Goal: Task Accomplishment & Management: Complete application form

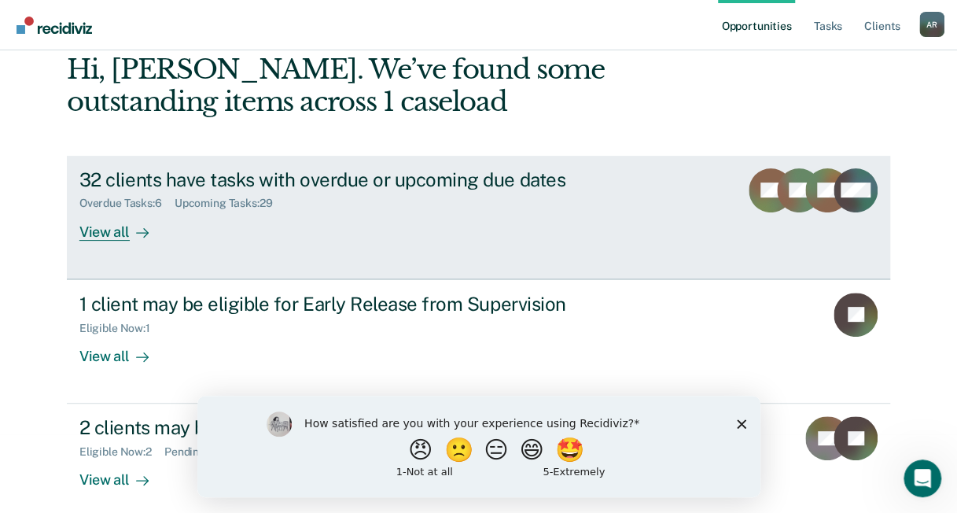
scroll to position [91, 0]
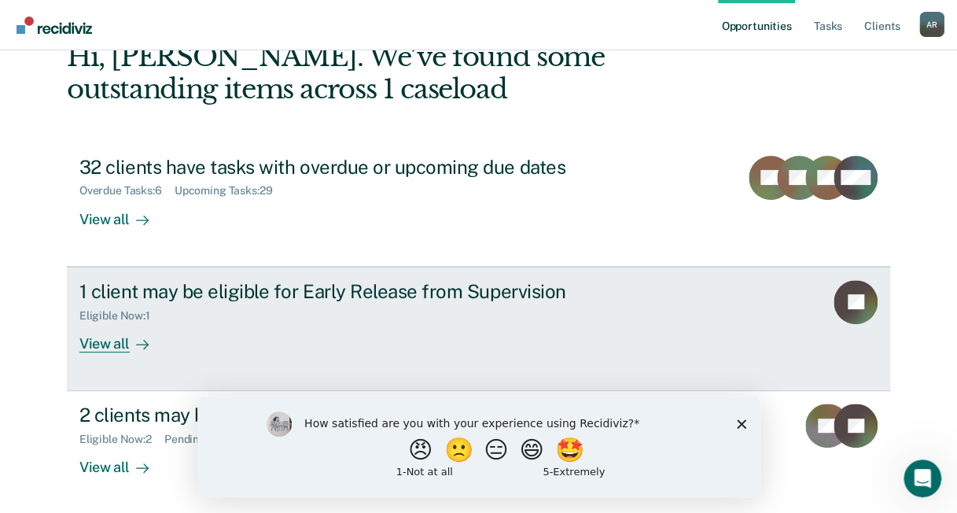
click at [336, 295] on div "1 client may be eligible for Early Release from Supervision" at bounding box center [355, 291] width 552 height 23
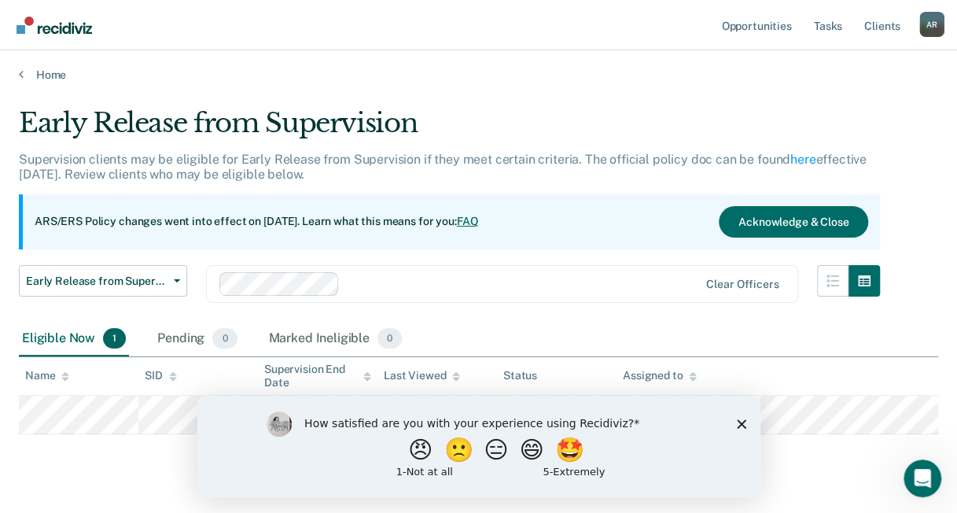
scroll to position [35, 0]
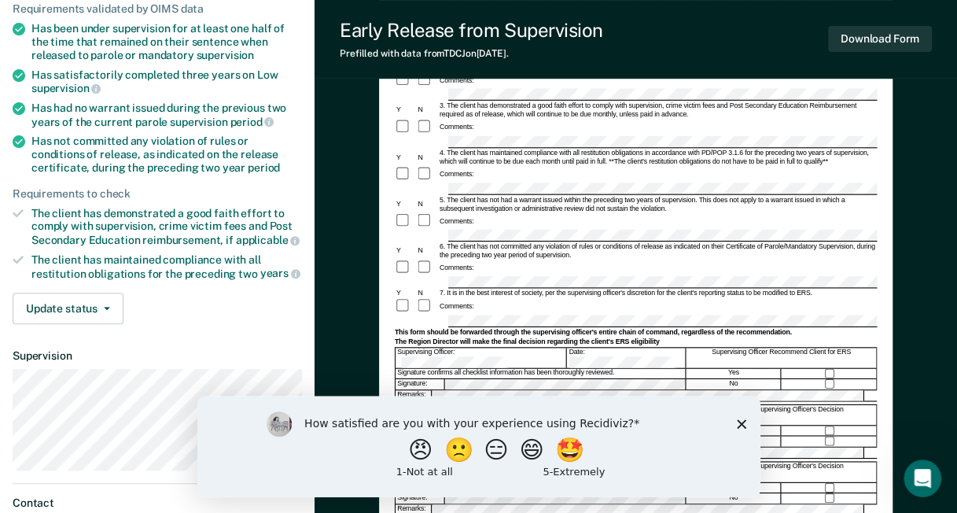
scroll to position [157, 0]
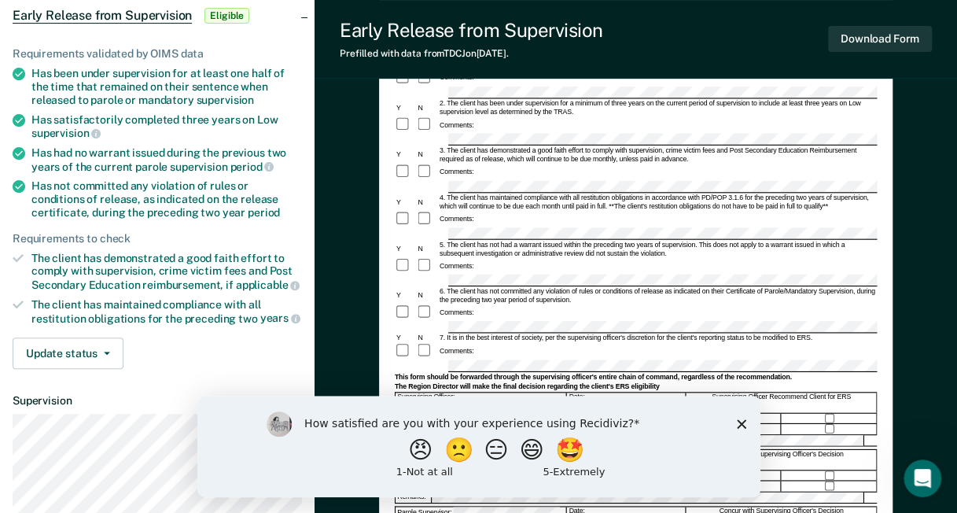
click at [738, 426] on icon "Close survey" at bounding box center [740, 422] width 9 height 9
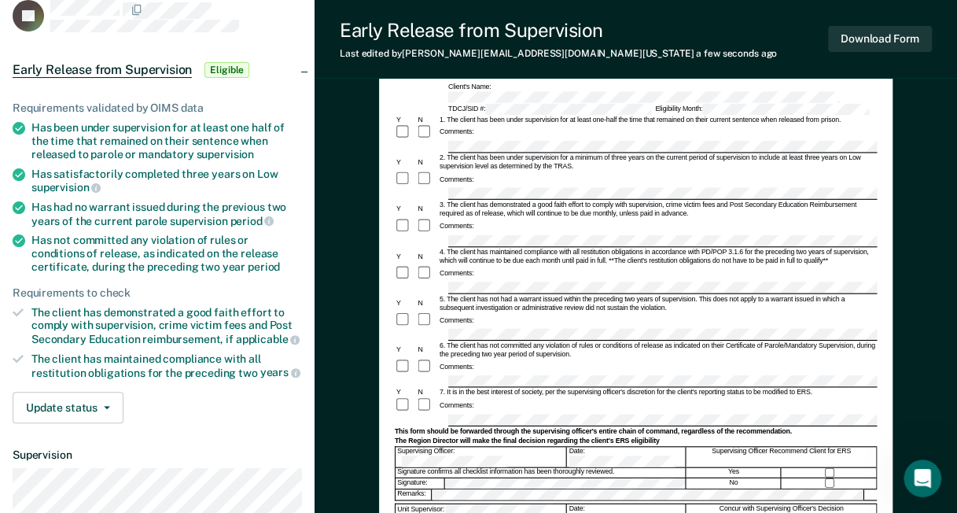
scroll to position [79, 0]
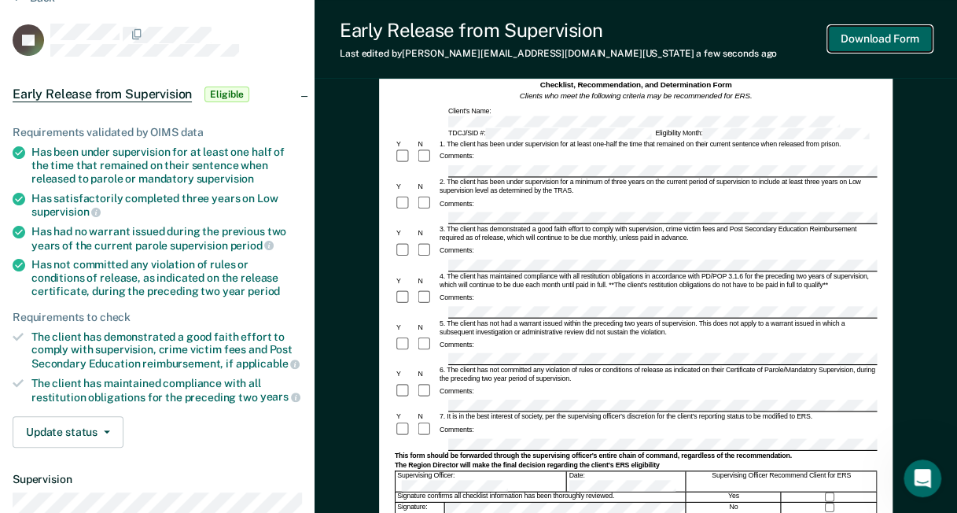
click at [896, 47] on button "Download Form" at bounding box center [880, 39] width 104 height 26
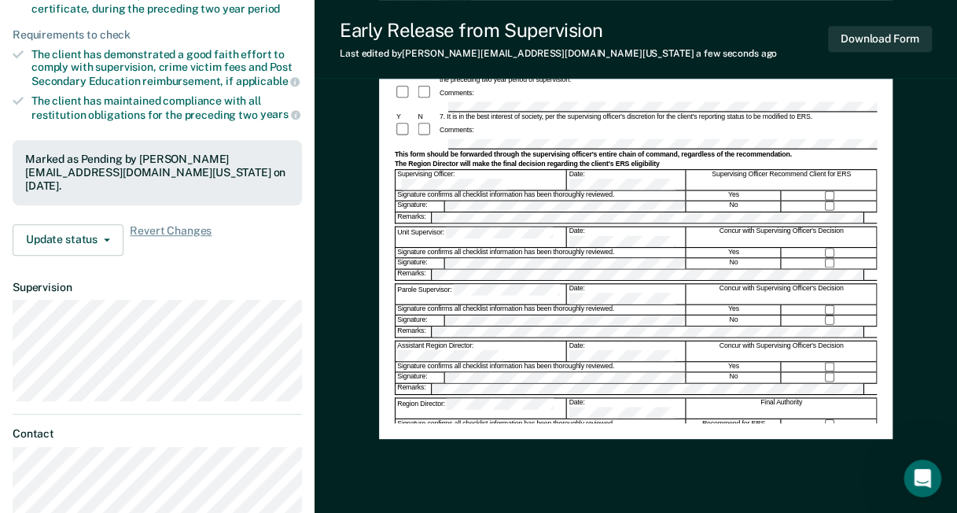
scroll to position [393, 0]
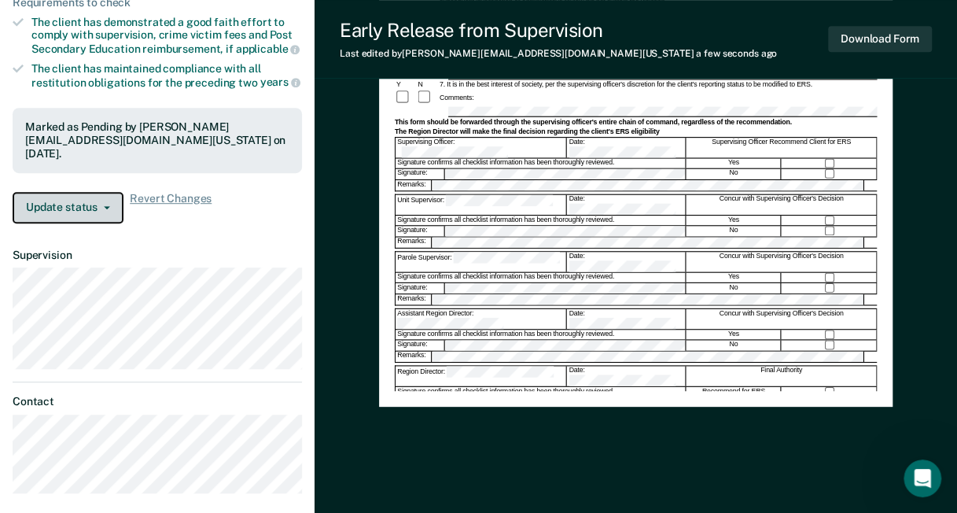
click at [85, 215] on button "Update status" at bounding box center [68, 207] width 111 height 31
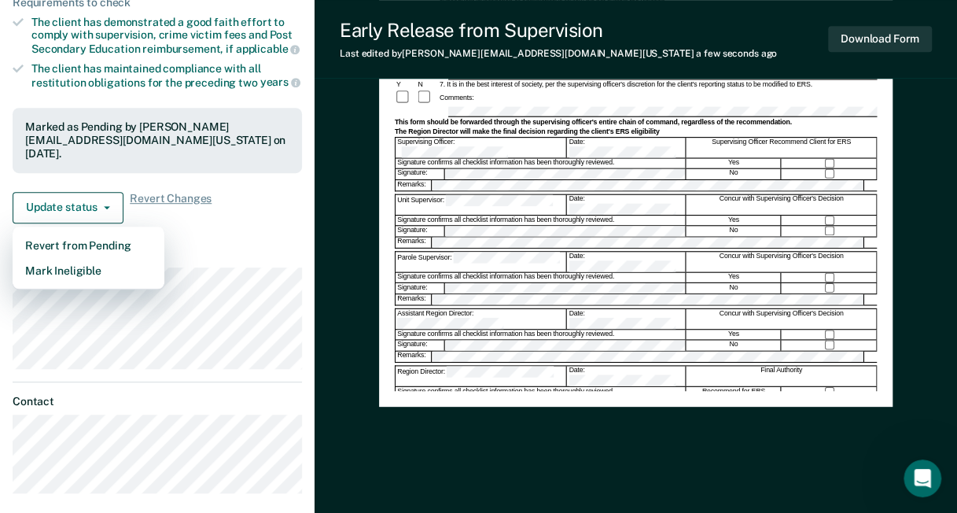
click at [247, 260] on dl "Supervision" at bounding box center [157, 308] width 289 height 120
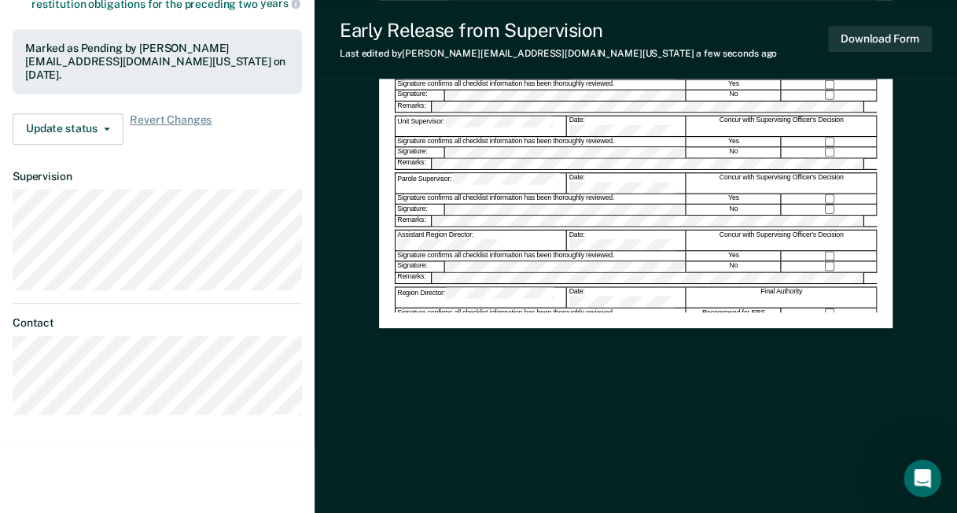
scroll to position [79, 0]
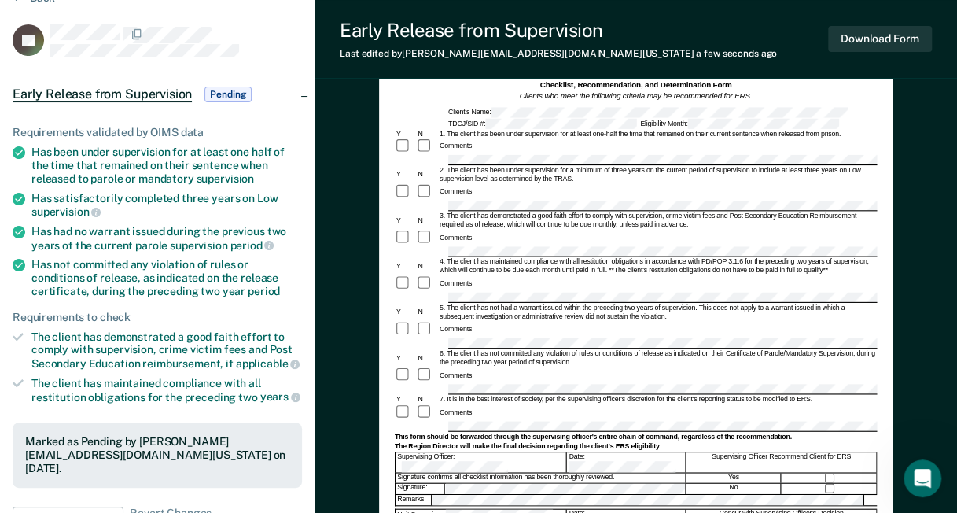
scroll to position [35, 0]
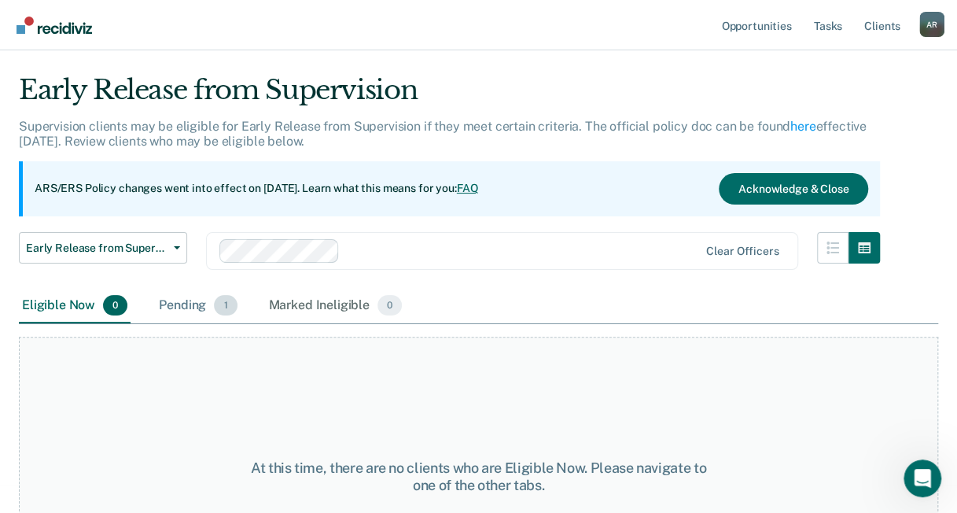
click at [209, 306] on div "Pending 1" at bounding box center [198, 306] width 84 height 35
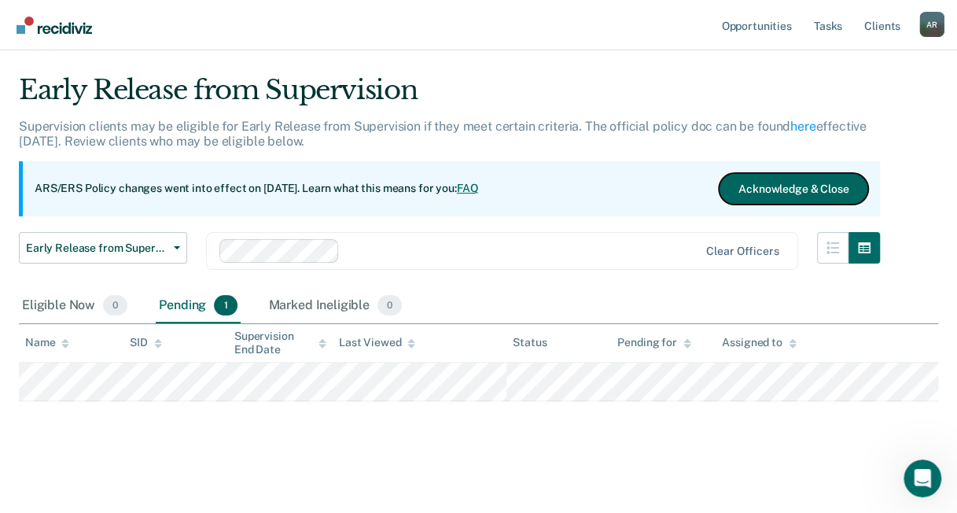
click at [791, 193] on button "Acknowledge & Close" at bounding box center [793, 188] width 149 height 31
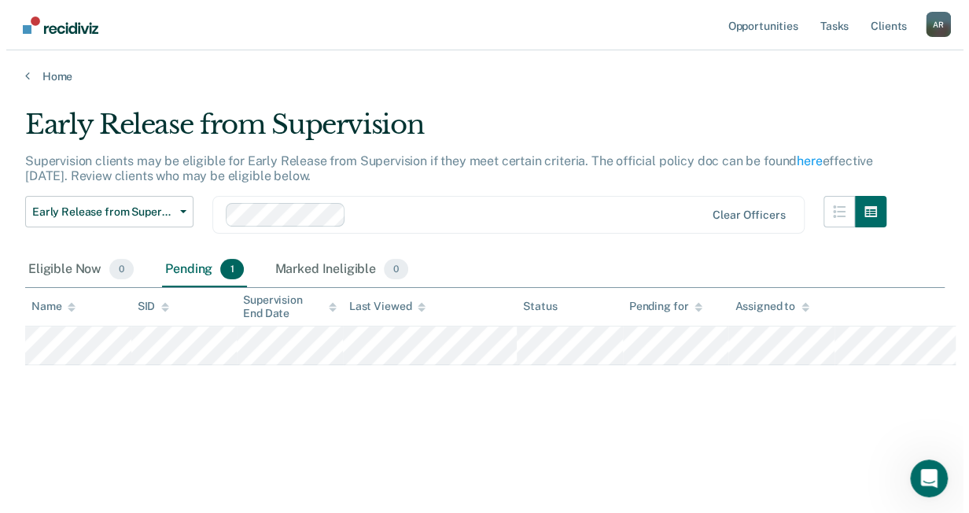
scroll to position [0, 0]
